Goal: Check status

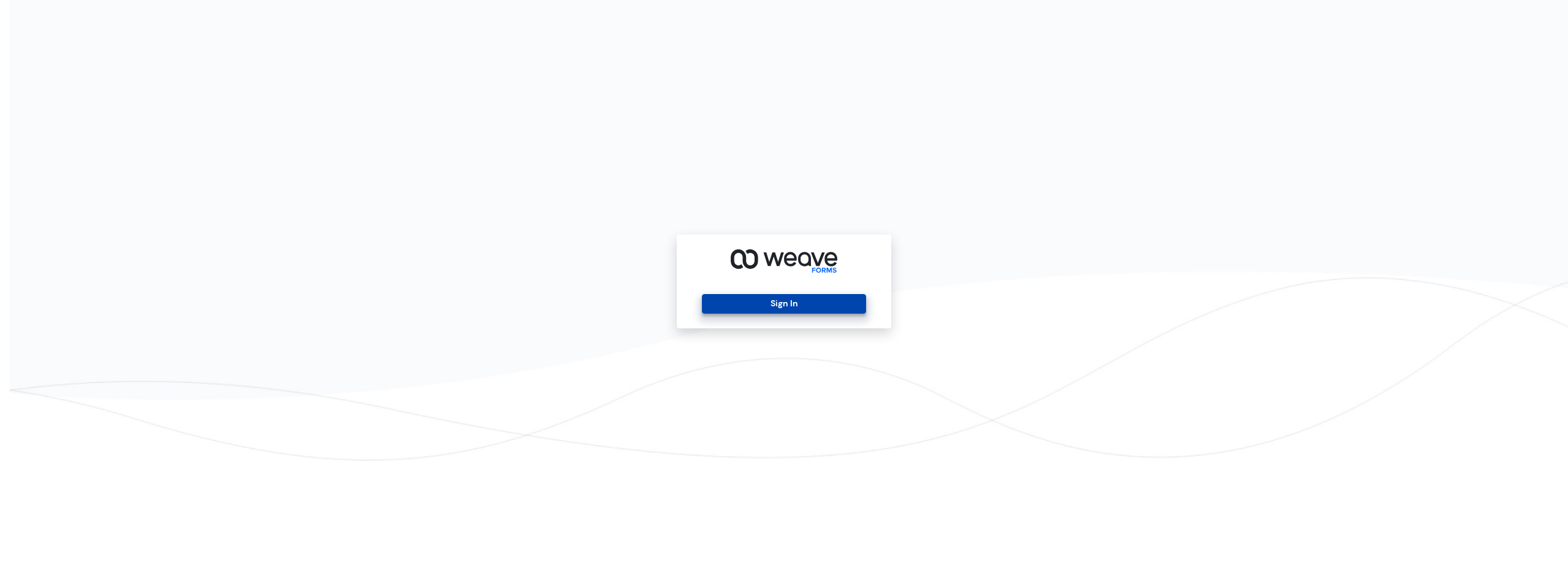
click at [774, 306] on button "Sign In" at bounding box center [784, 303] width 164 height 20
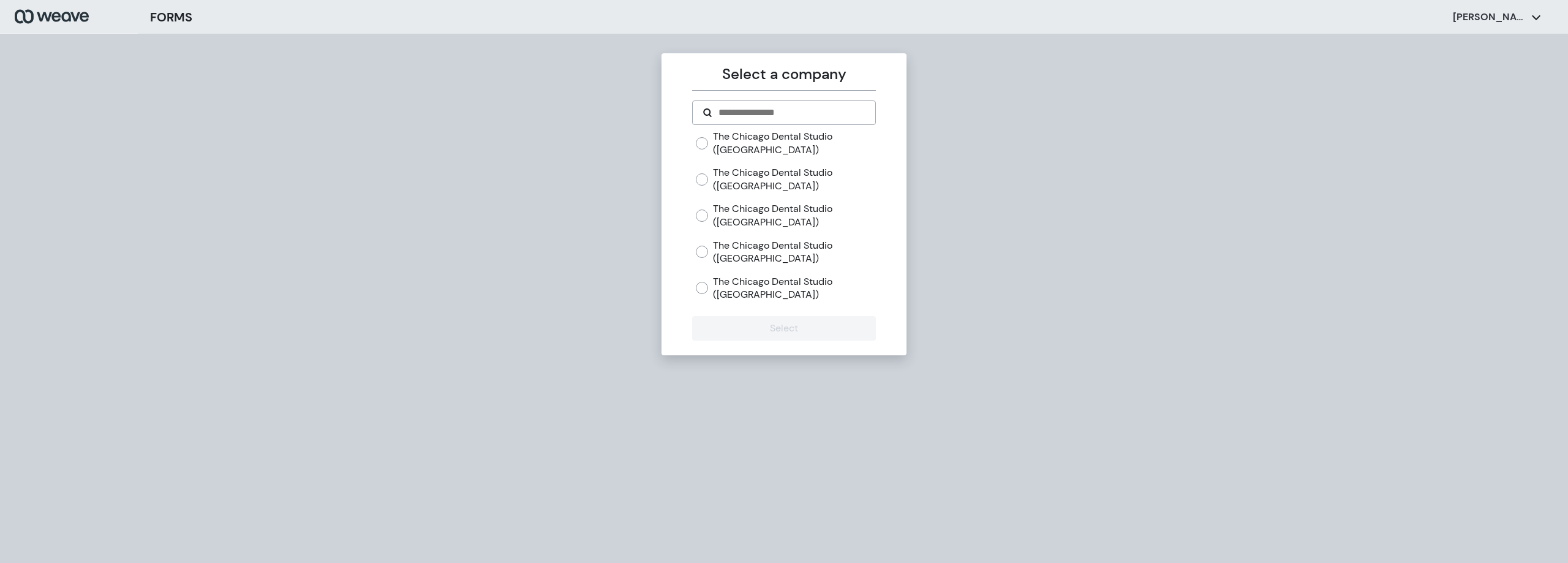
click at [711, 212] on div "The Chicago Dental Studio (River North)" at bounding box center [785, 215] width 180 height 26
click at [698, 223] on div "The Chicago Dental Studio (River North)" at bounding box center [785, 215] width 180 height 26
click at [760, 328] on button "Select" at bounding box center [783, 328] width 183 height 24
